Goal: Task Accomplishment & Management: Use online tool/utility

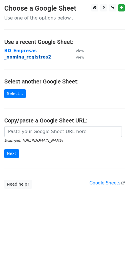
click at [25, 57] on strong "_nomina_registros2" at bounding box center [27, 56] width 47 height 5
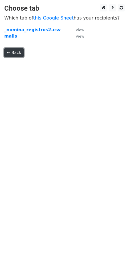
click at [10, 51] on link "← Back" at bounding box center [13, 52] width 19 height 9
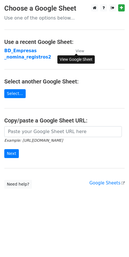
click at [78, 52] on small "View" at bounding box center [80, 51] width 9 height 4
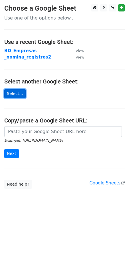
click at [14, 95] on link "Select..." at bounding box center [14, 93] width 21 height 9
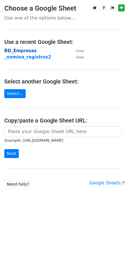
click at [21, 52] on strong "BD_Empresas" at bounding box center [20, 50] width 33 height 5
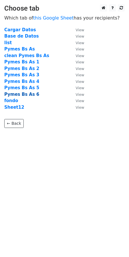
click at [23, 93] on strong "Pymes Bs As 6" at bounding box center [21, 94] width 35 height 5
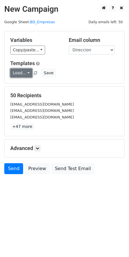
click at [26, 73] on link "Load..." at bounding box center [21, 72] width 22 height 9
click at [25, 86] on link "Primer mail" at bounding box center [33, 85] width 45 height 9
click at [38, 148] on icon at bounding box center [37, 147] width 3 height 3
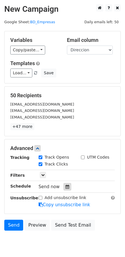
click at [66, 186] on icon at bounding box center [68, 186] width 4 height 4
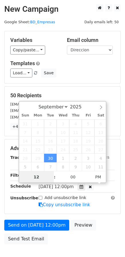
scroll to position [0, 0]
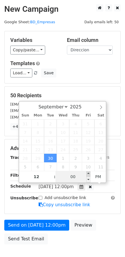
type input "[DATE] 12:05"
type input "05"
click at [87, 174] on span at bounding box center [88, 174] width 4 height 6
type input "[DATE] 12:10"
type input "10"
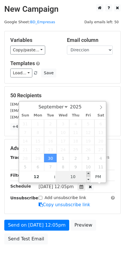
click at [89, 173] on span at bounding box center [88, 174] width 4 height 6
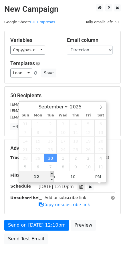
type input "[DATE] 13:10"
type input "01"
click at [53, 173] on span at bounding box center [52, 174] width 4 height 6
type input "[DATE] 12:10"
type input "12"
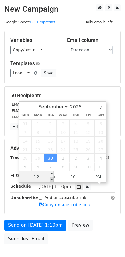
click at [51, 178] on span at bounding box center [52, 179] width 4 height 6
type input "[DATE] 11:10"
type input "11"
click at [51, 178] on span at bounding box center [52, 179] width 4 height 6
type input "[DATE] 10:10"
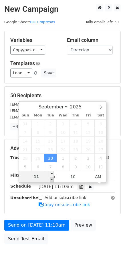
type input "10"
click at [51, 178] on span at bounding box center [52, 179] width 4 height 6
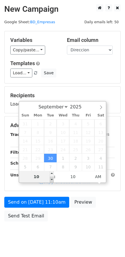
type input "[DATE] 09:10"
type input "09"
click at [51, 178] on span at bounding box center [52, 179] width 4 height 6
type input "[DATE] 08:10"
type input "08"
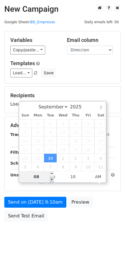
click at [51, 178] on span at bounding box center [52, 179] width 4 height 6
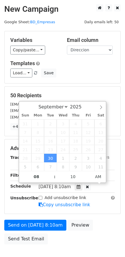
click at [123, 183] on main "New Campaign Daily emails left: 50 Google Sheet: BD_Empresas Variables Copy/pas…" at bounding box center [62, 125] width 125 height 243
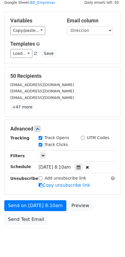
scroll to position [29, 0]
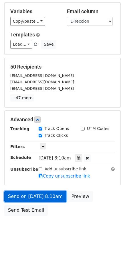
click at [41, 196] on link "Send on [DATE] 8:10am" at bounding box center [35, 196] width 62 height 11
